Goal: Task Accomplishment & Management: Use online tool/utility

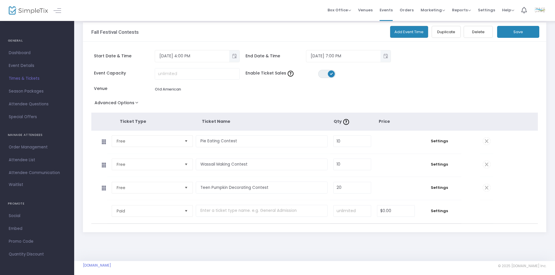
scroll to position [10, 0]
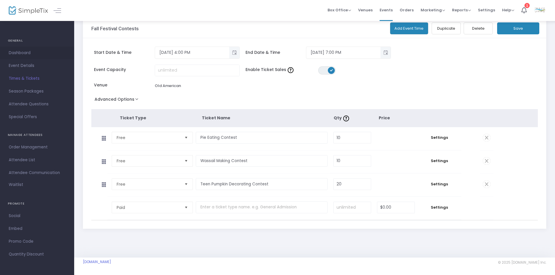
click at [28, 52] on span "Dashboard" at bounding box center [37, 53] width 57 height 8
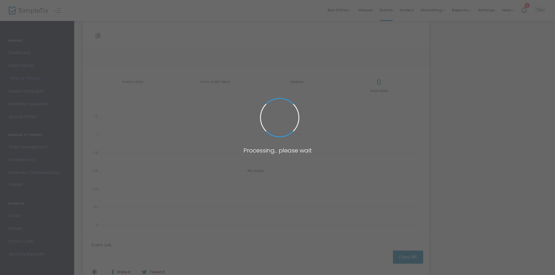
type input "[URL][DOMAIN_NAME]"
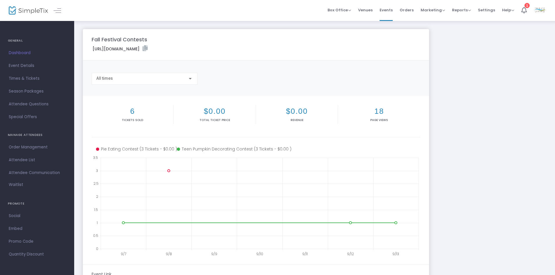
click at [26, 51] on span "Dashboard" at bounding box center [37, 53] width 57 height 8
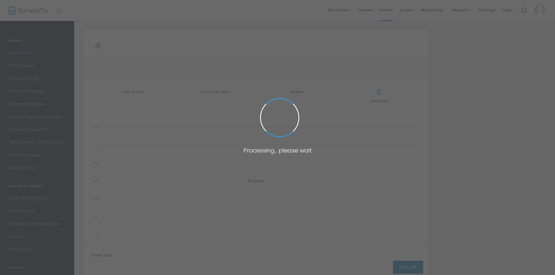
type input "[URL][DOMAIN_NAME]"
